Goal: Find specific page/section: Find specific page/section

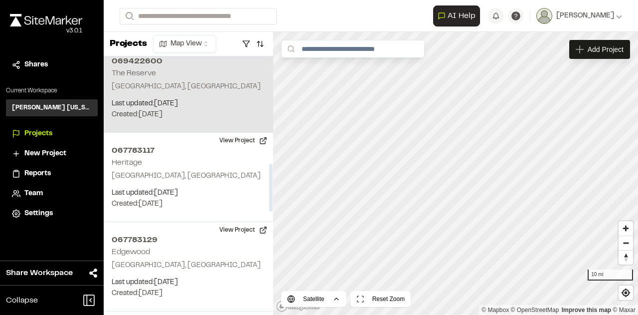
scroll to position [598, 0]
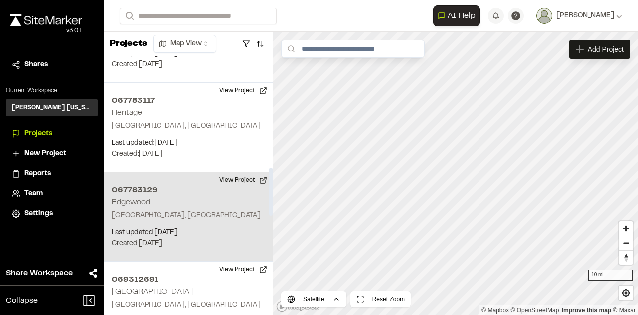
click at [196, 210] on p "[GEOGRAPHIC_DATA], [GEOGRAPHIC_DATA]" at bounding box center [189, 215] width 154 height 11
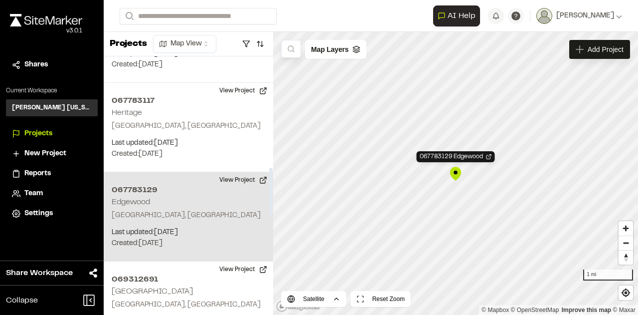
click at [195, 213] on p "Round Rock, TX" at bounding box center [189, 215] width 154 height 11
click at [237, 180] on button "View Project" at bounding box center [243, 180] width 60 height 16
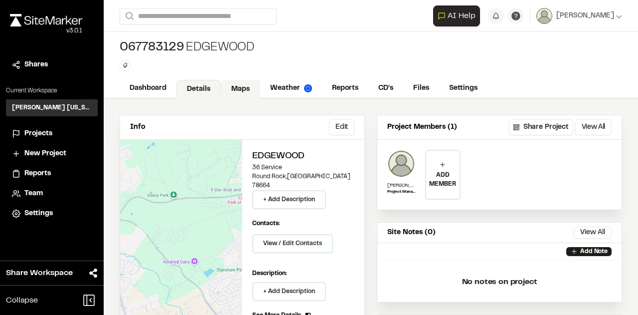
click at [237, 87] on link "Maps" at bounding box center [240, 89] width 39 height 19
